Goal: Information Seeking & Learning: Learn about a topic

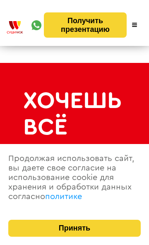
scroll to position [308, 0]
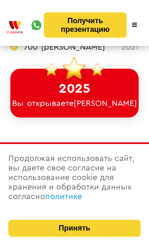
scroll to position [215, 0]
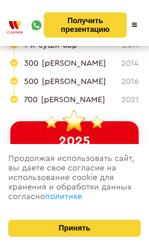
scroll to position [164, 0]
